Goal: Transaction & Acquisition: Purchase product/service

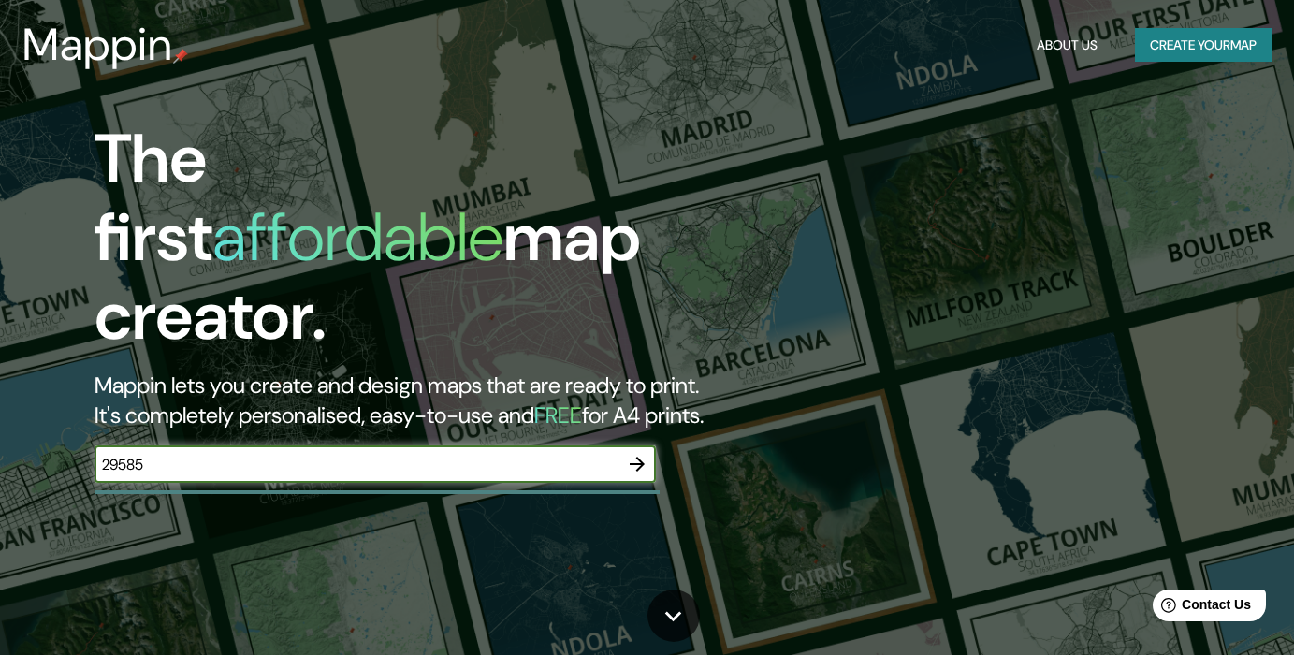
type input "29585"
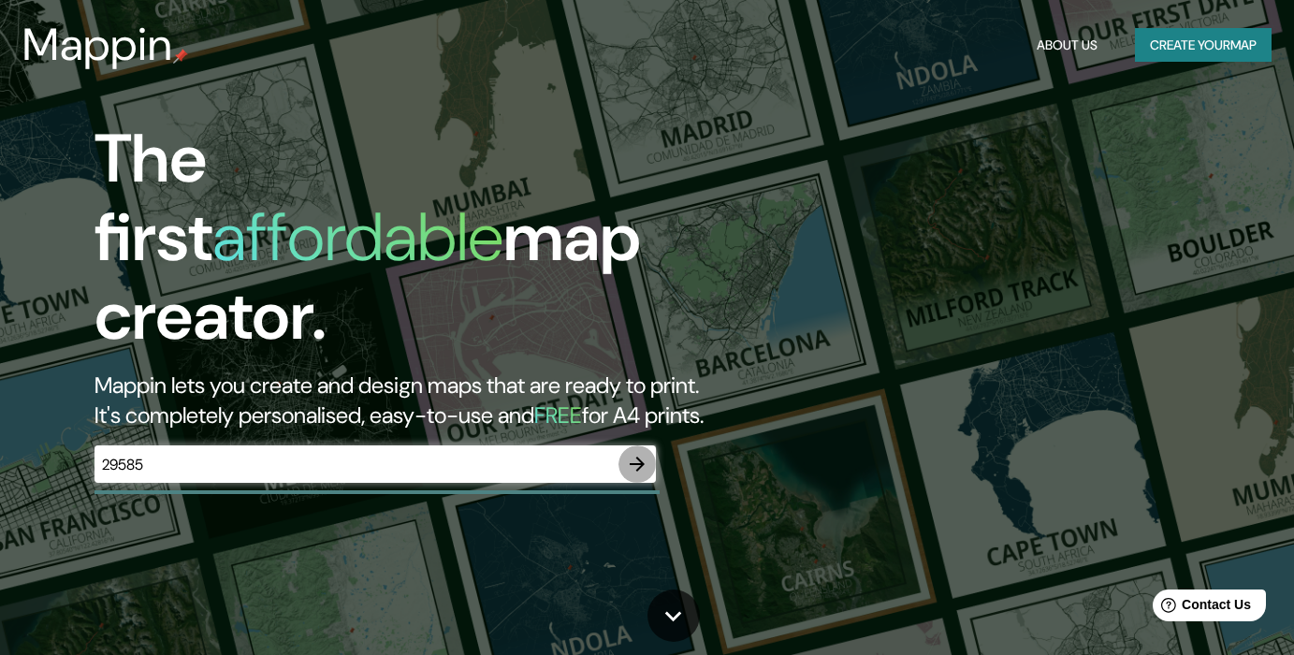
click at [639, 457] on icon "button" at bounding box center [637, 464] width 15 height 15
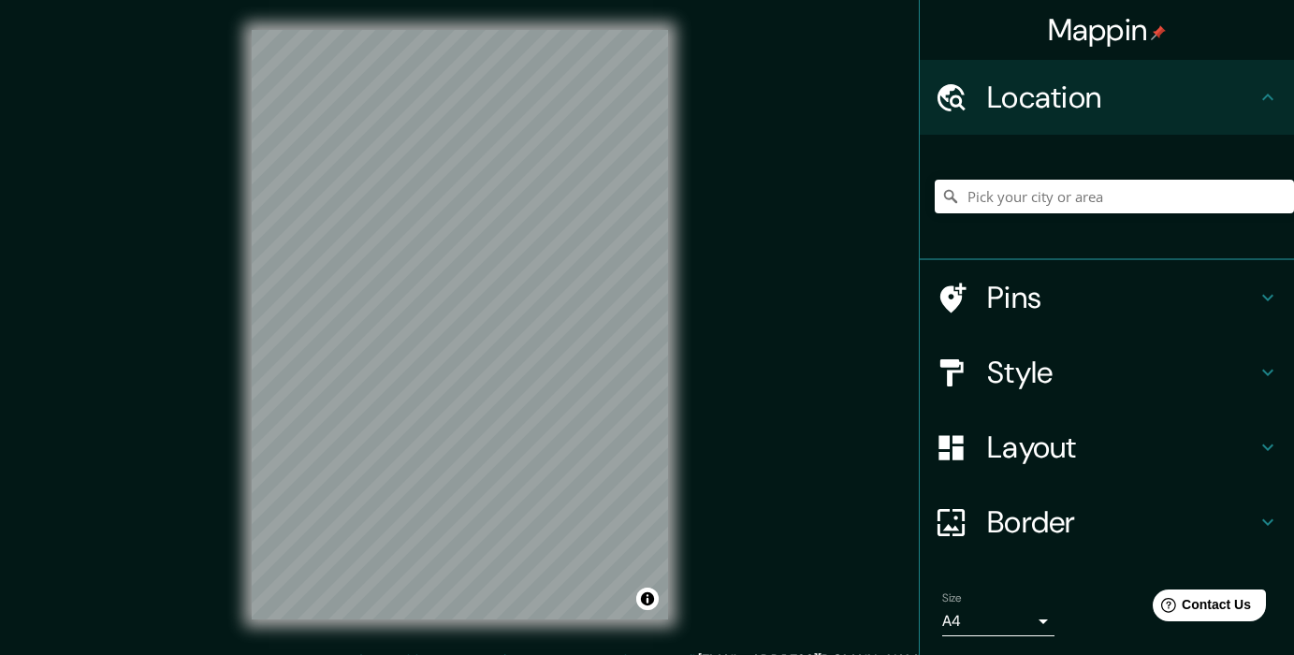
click at [1051, 445] on h4 "Layout" at bounding box center [1121, 446] width 269 height 37
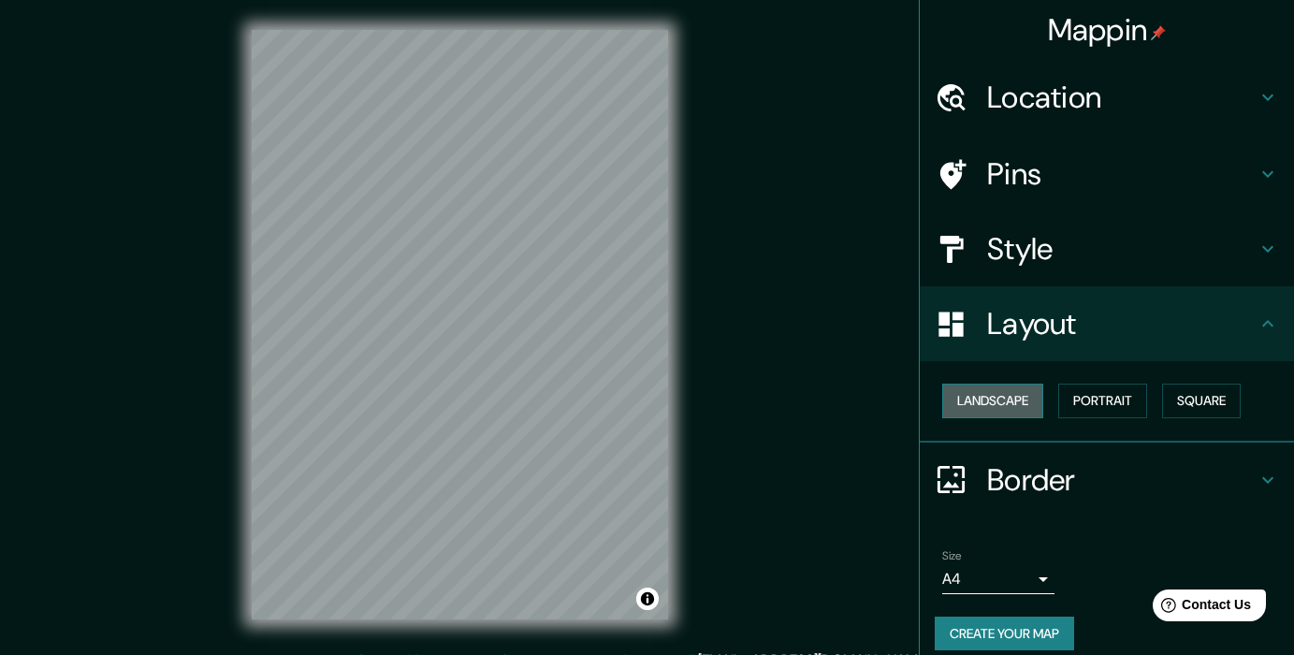
click at [1017, 403] on button "Landscape" at bounding box center [992, 401] width 101 height 35
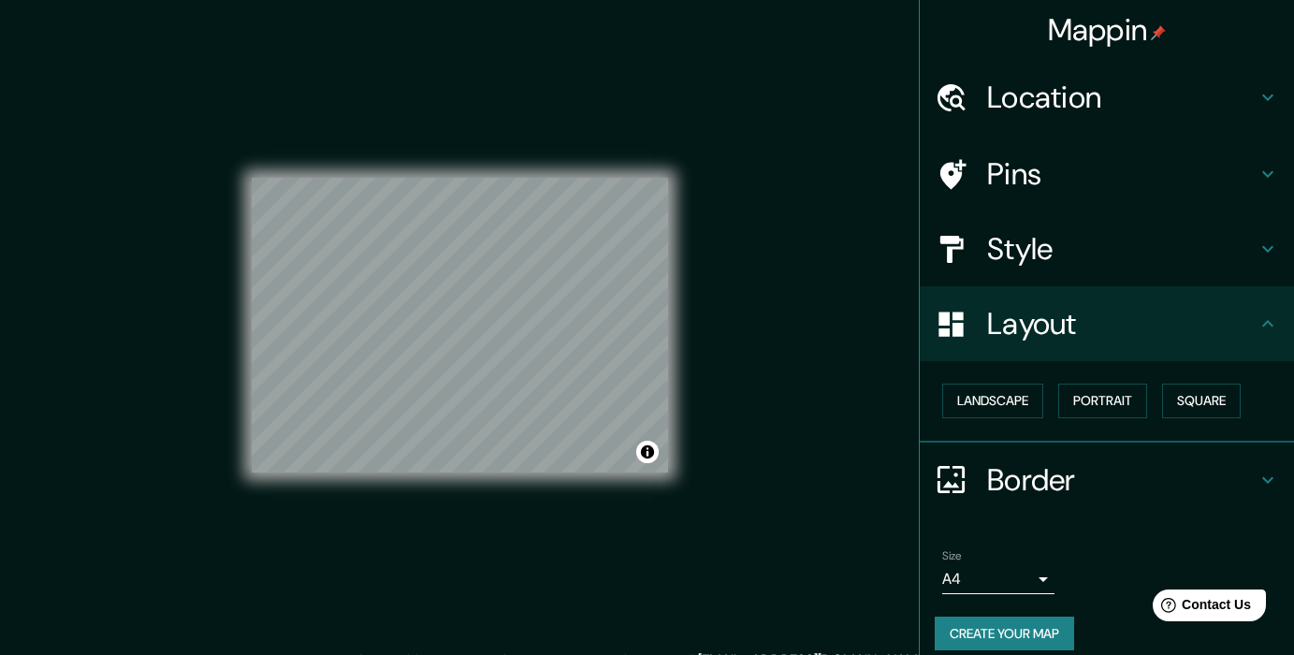
scroll to position [18, 0]
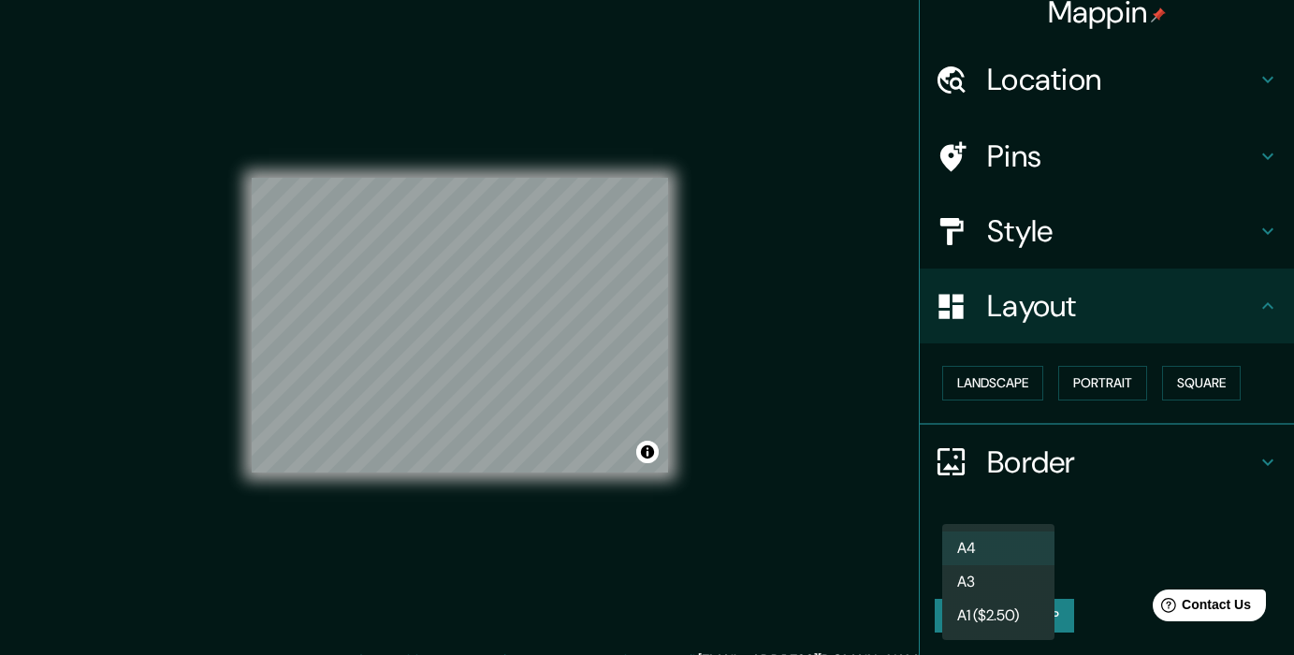
click at [1047, 559] on body "Mappin Location Pins Style Layout Landscape Portrait Square Border Choose a bor…" at bounding box center [647, 327] width 1294 height 655
click at [1125, 534] on div at bounding box center [647, 327] width 1294 height 655
